Goal: Task Accomplishment & Management: Manage account settings

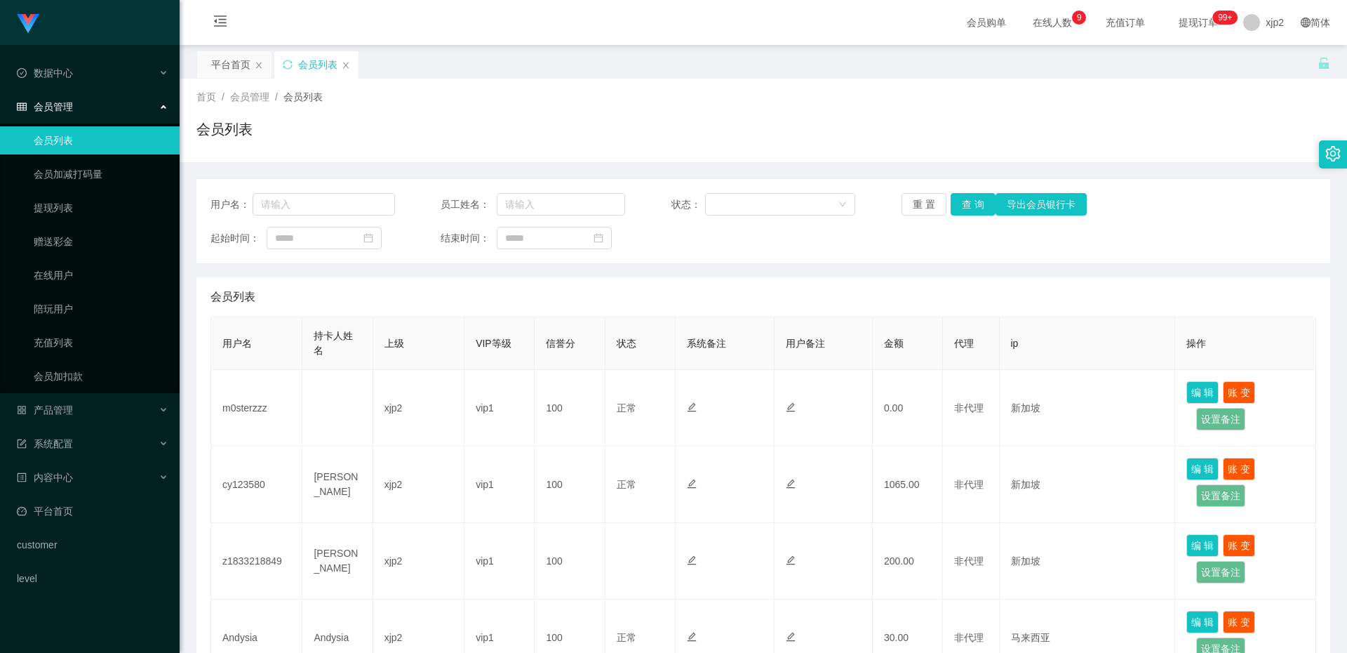
click at [256, 413] on td "m0sterzzz" at bounding box center [256, 408] width 91 height 76
click at [248, 410] on td "Way1314" at bounding box center [256, 408] width 91 height 76
click at [254, 484] on td "94492149" at bounding box center [256, 484] width 91 height 76
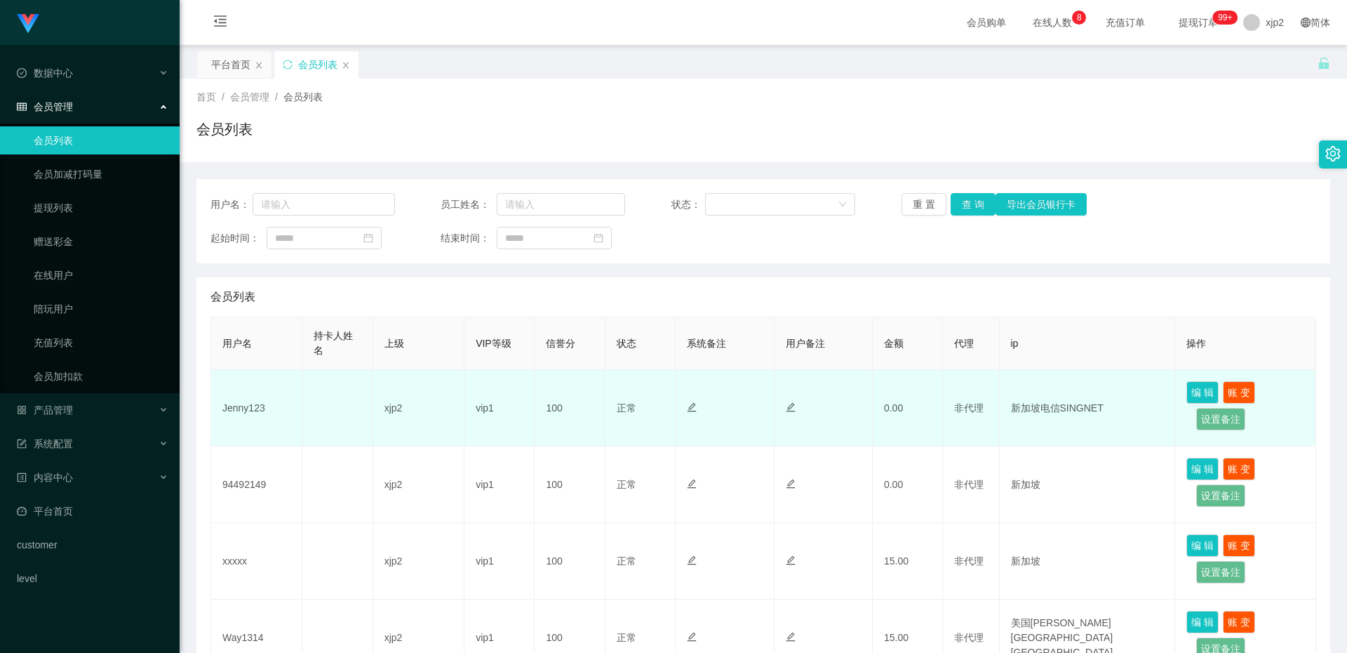
click at [242, 411] on td "Jenny123" at bounding box center [256, 408] width 91 height 76
copy td "Jenny123"
